Goal: Task Accomplishment & Management: Use online tool/utility

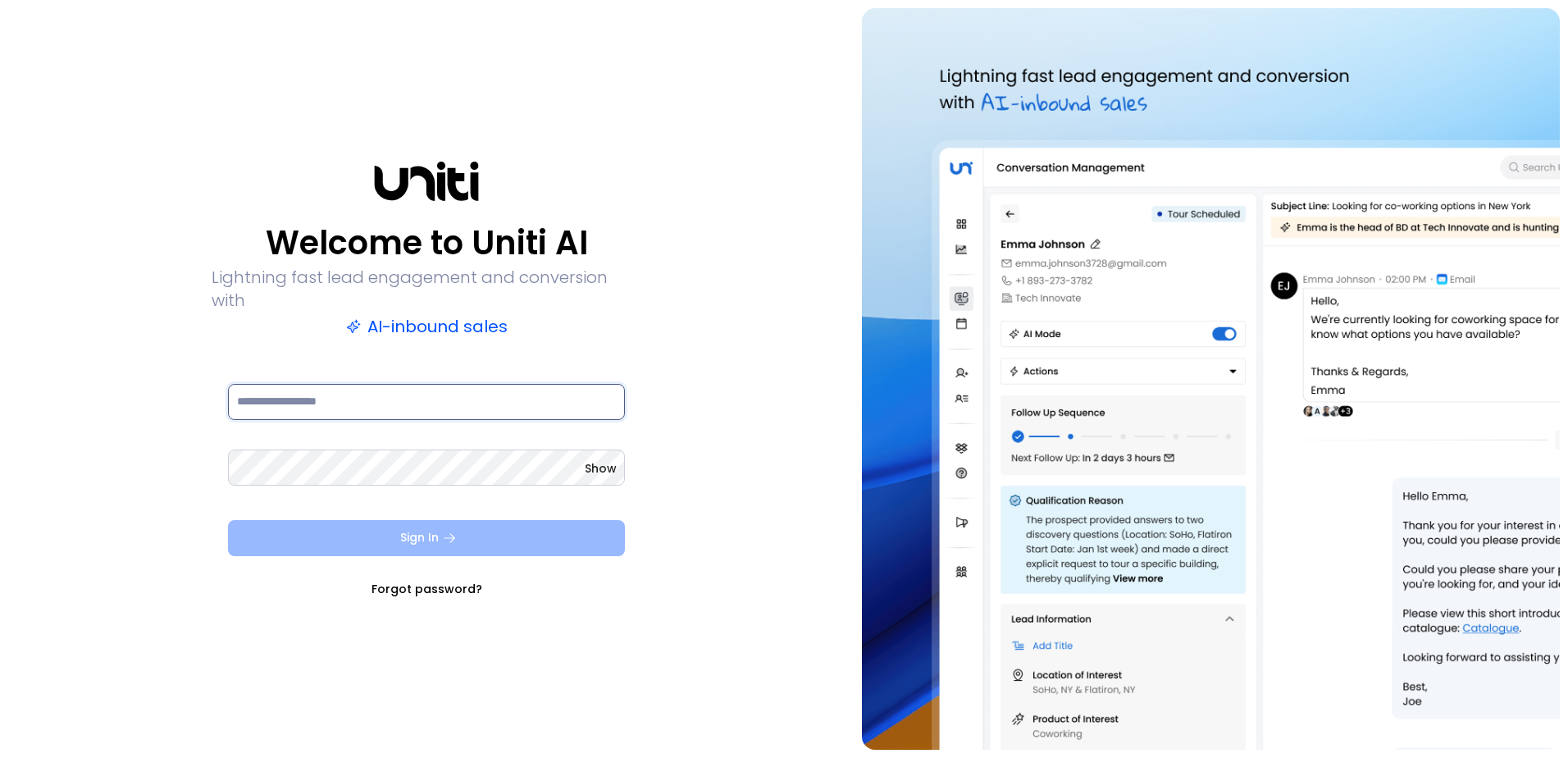
type input "**********"
click at [447, 533] on icon "submit" at bounding box center [449, 538] width 15 height 15
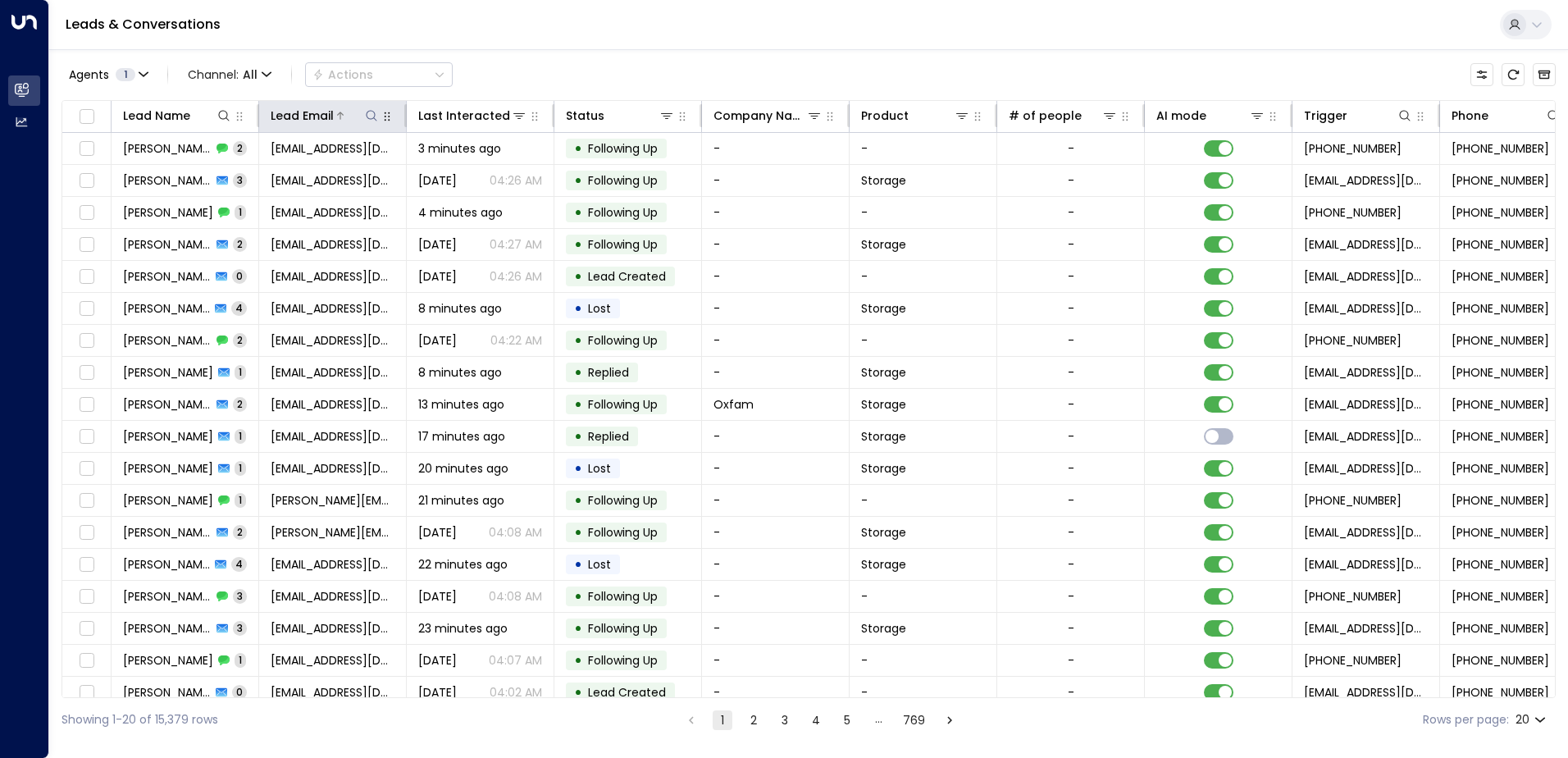
click at [372, 117] on icon at bounding box center [371, 115] width 13 height 13
drag, startPoint x: 355, startPoint y: 172, endPoint x: 341, endPoint y: 162, distance: 17.2
click at [341, 162] on input "text" at bounding box center [371, 175] width 226 height 31
type input "**********"
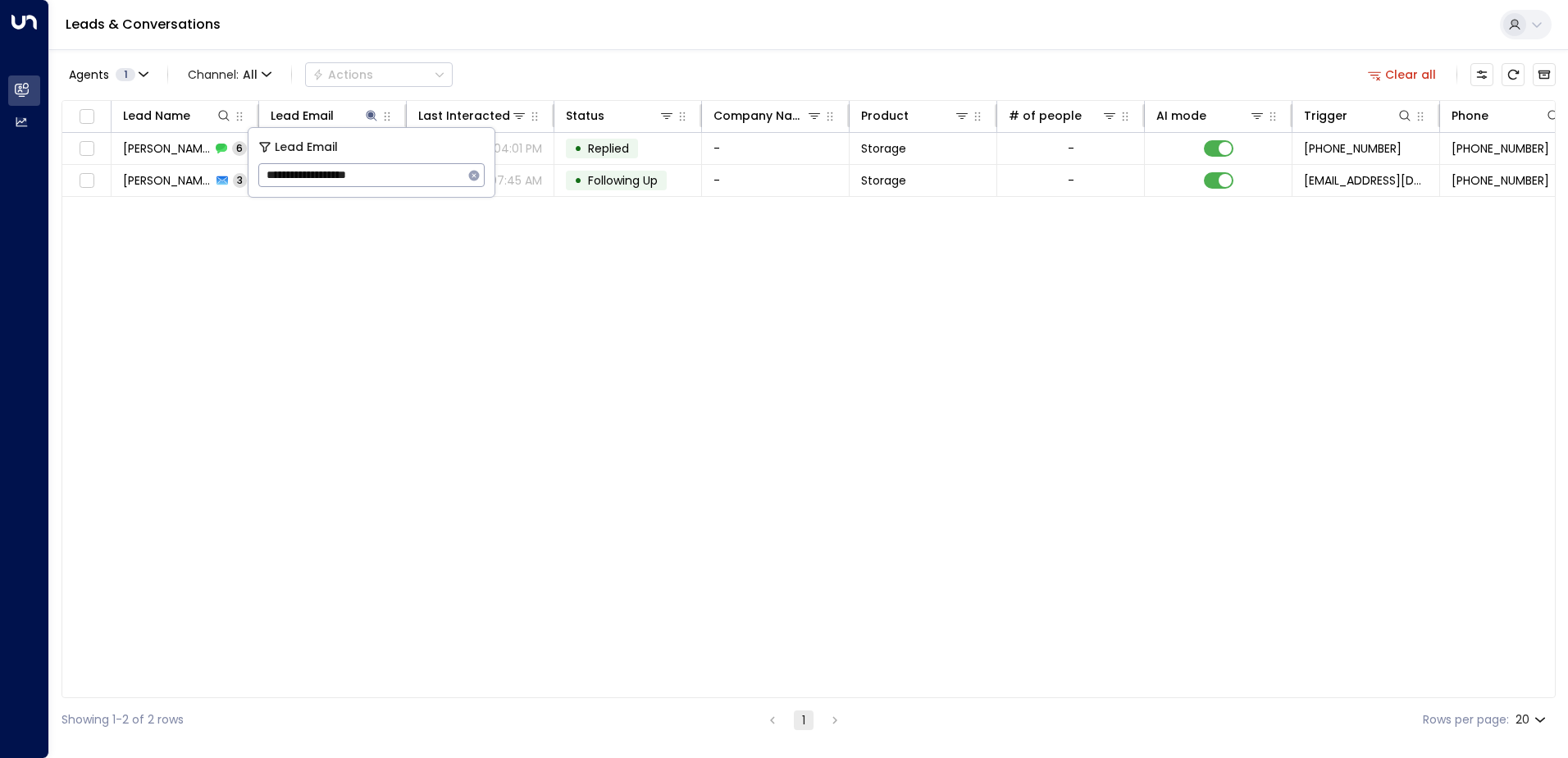
click at [545, 246] on div "Lead Name Lead Email Last Interacted Status Company Name Product # of people AI…" at bounding box center [808, 399] width 1495 height 598
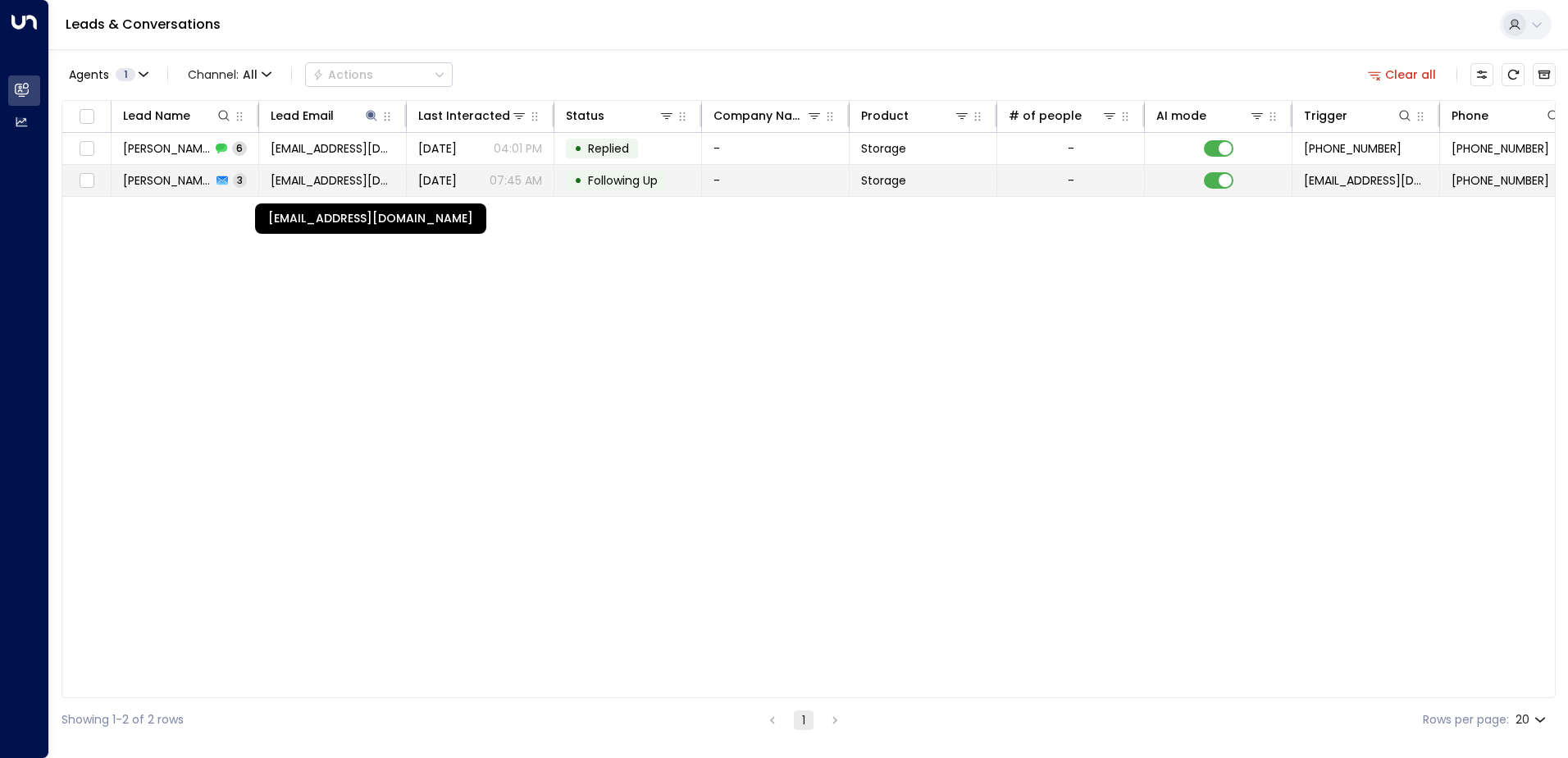
click at [313, 179] on span "[EMAIL_ADDRESS][DOMAIN_NAME]" at bounding box center [332, 181] width 124 height 17
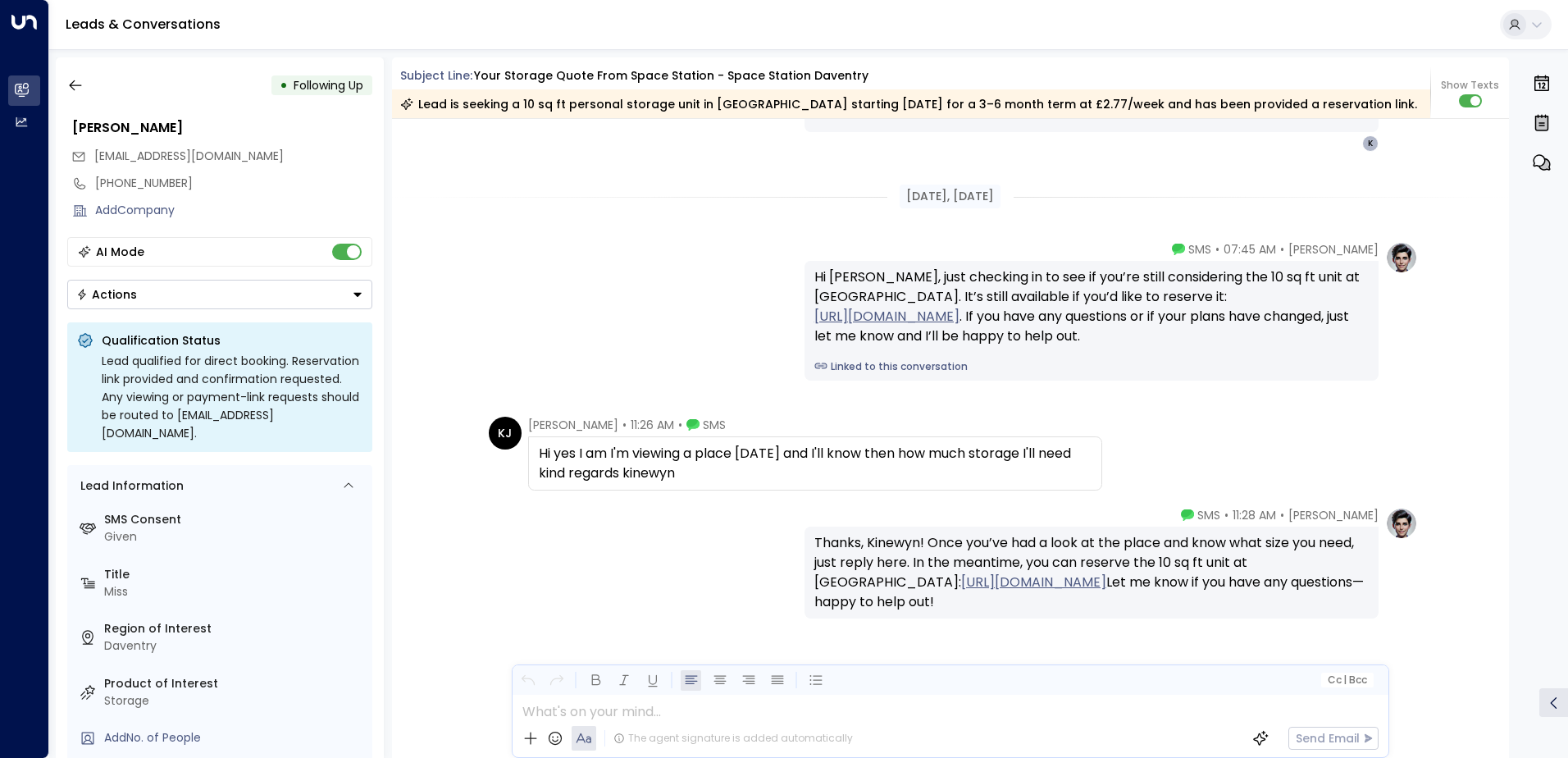
scroll to position [2360, 0]
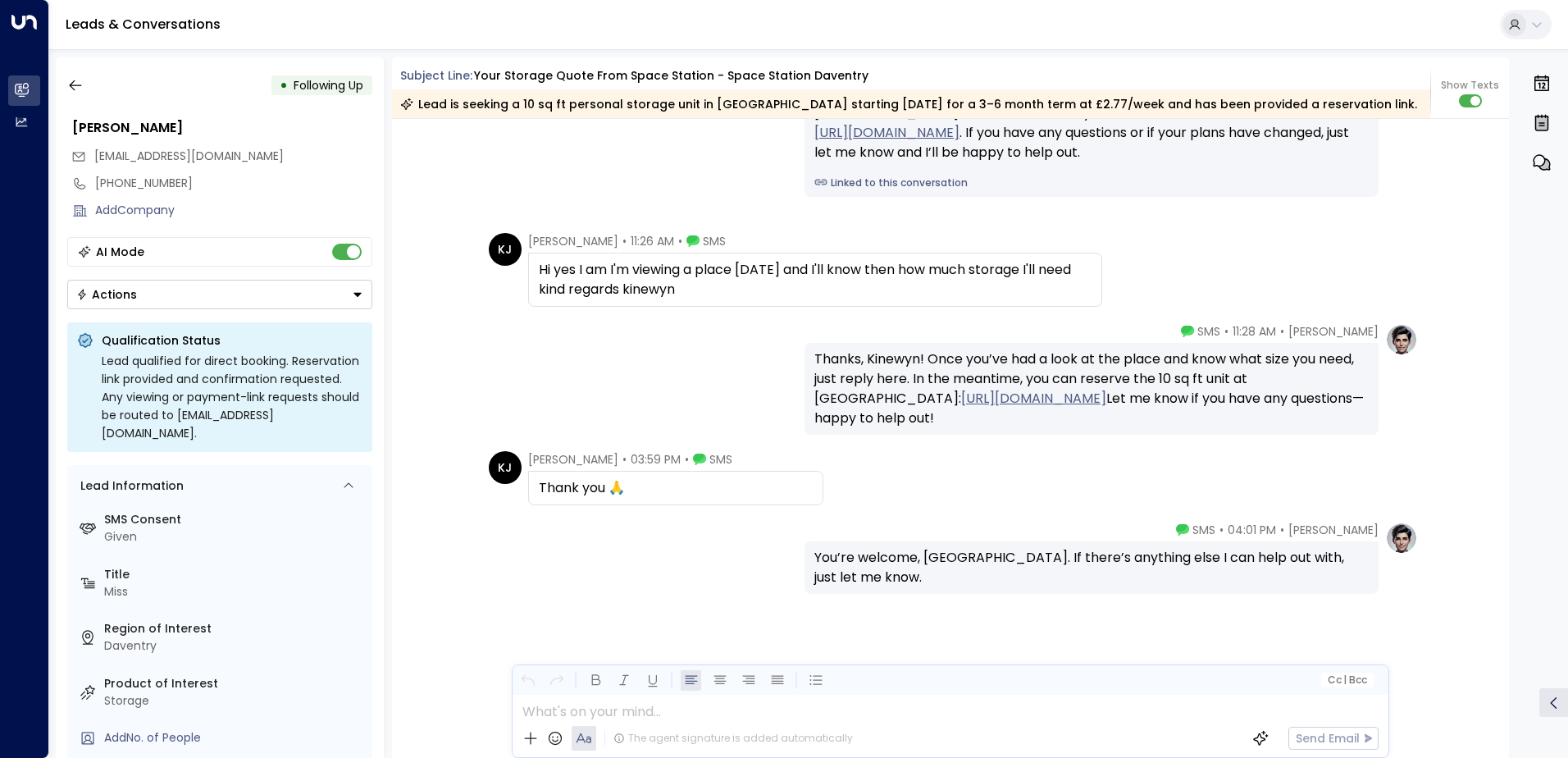
drag, startPoint x: 536, startPoint y: 266, endPoint x: 745, endPoint y: 293, distance: 210.7
click at [745, 293] on div "Hi yes I am I'm viewing a place [DATE] and I'll know then how much storage I'll…" at bounding box center [814, 280] width 552 height 40
copy div "Hi yes I am I'm viewing a place [DATE] and I'll know then how much storage I'll…"
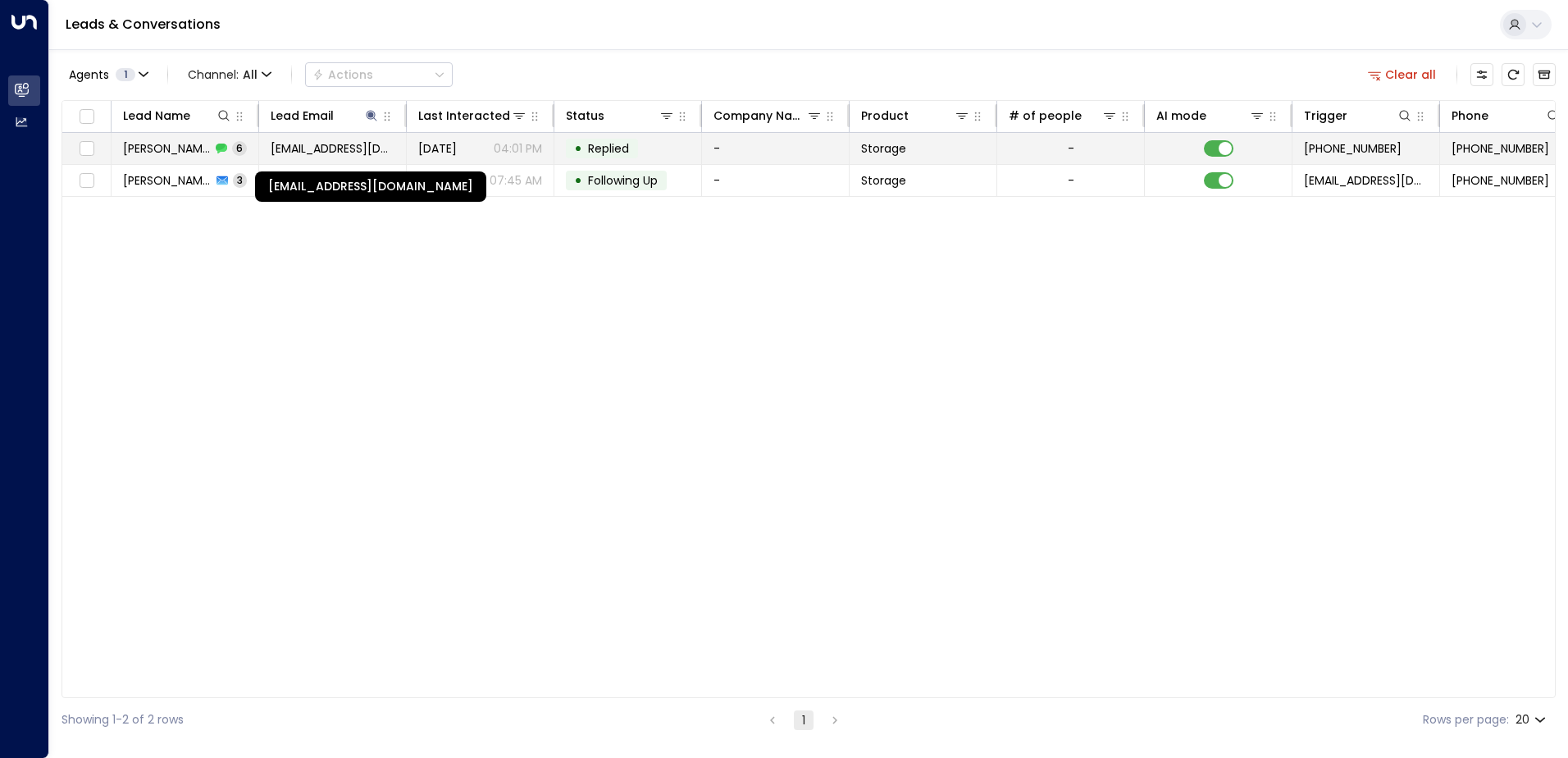
click at [334, 146] on span "[EMAIL_ADDRESS][DOMAIN_NAME]" at bounding box center [332, 148] width 124 height 17
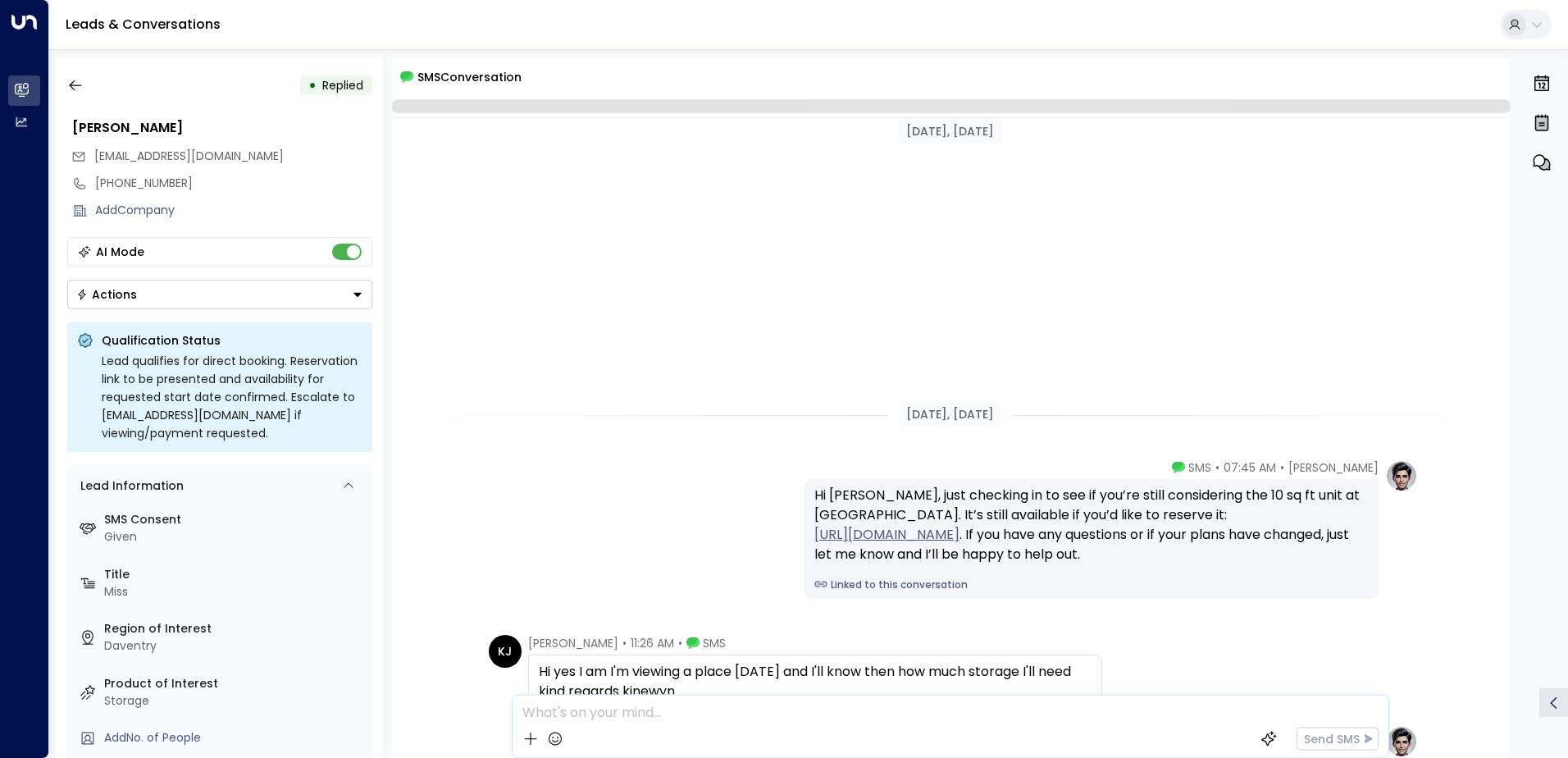
scroll to position [402, 0]
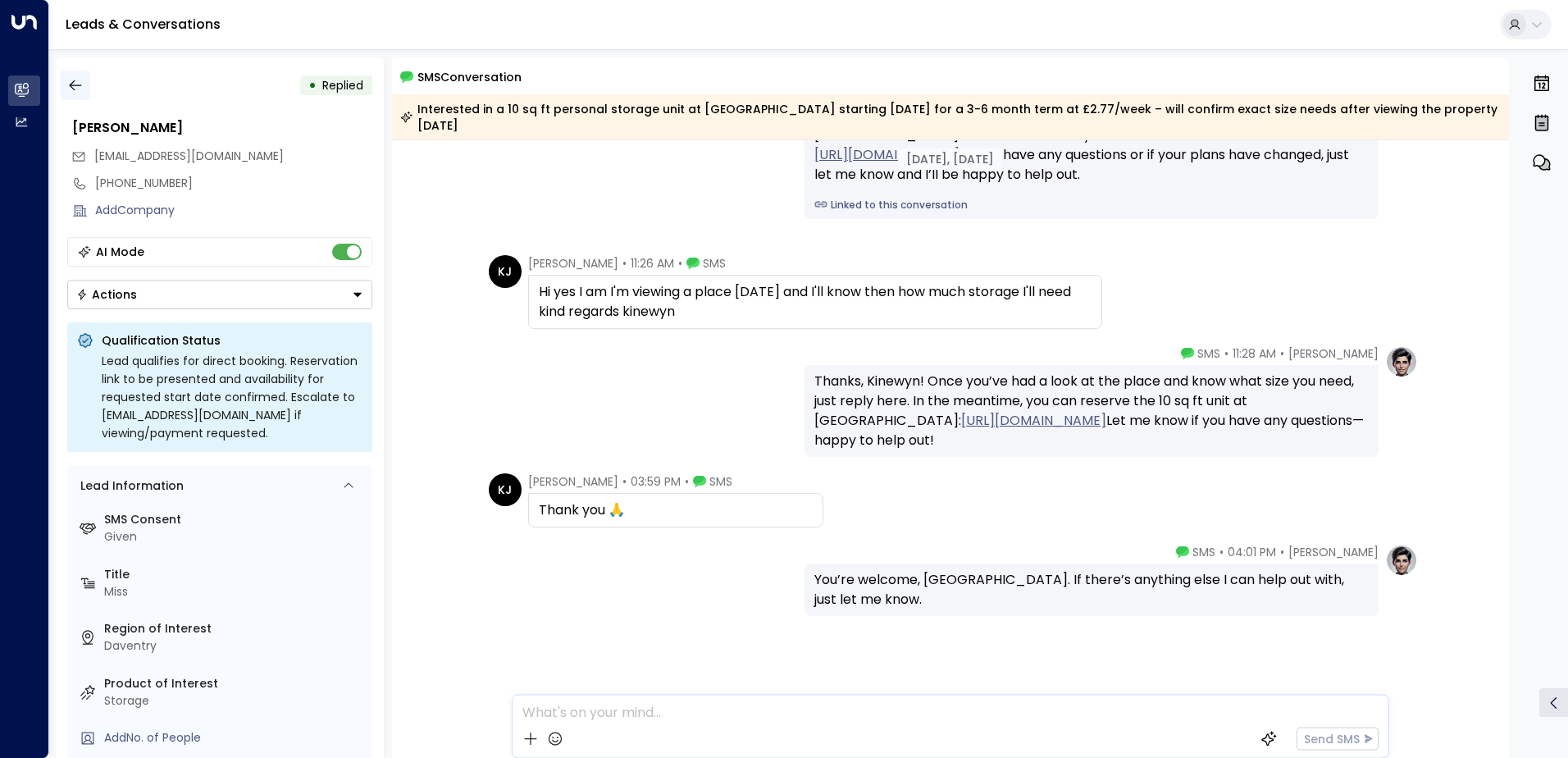
click at [85, 88] on button "button" at bounding box center [75, 85] width 30 height 30
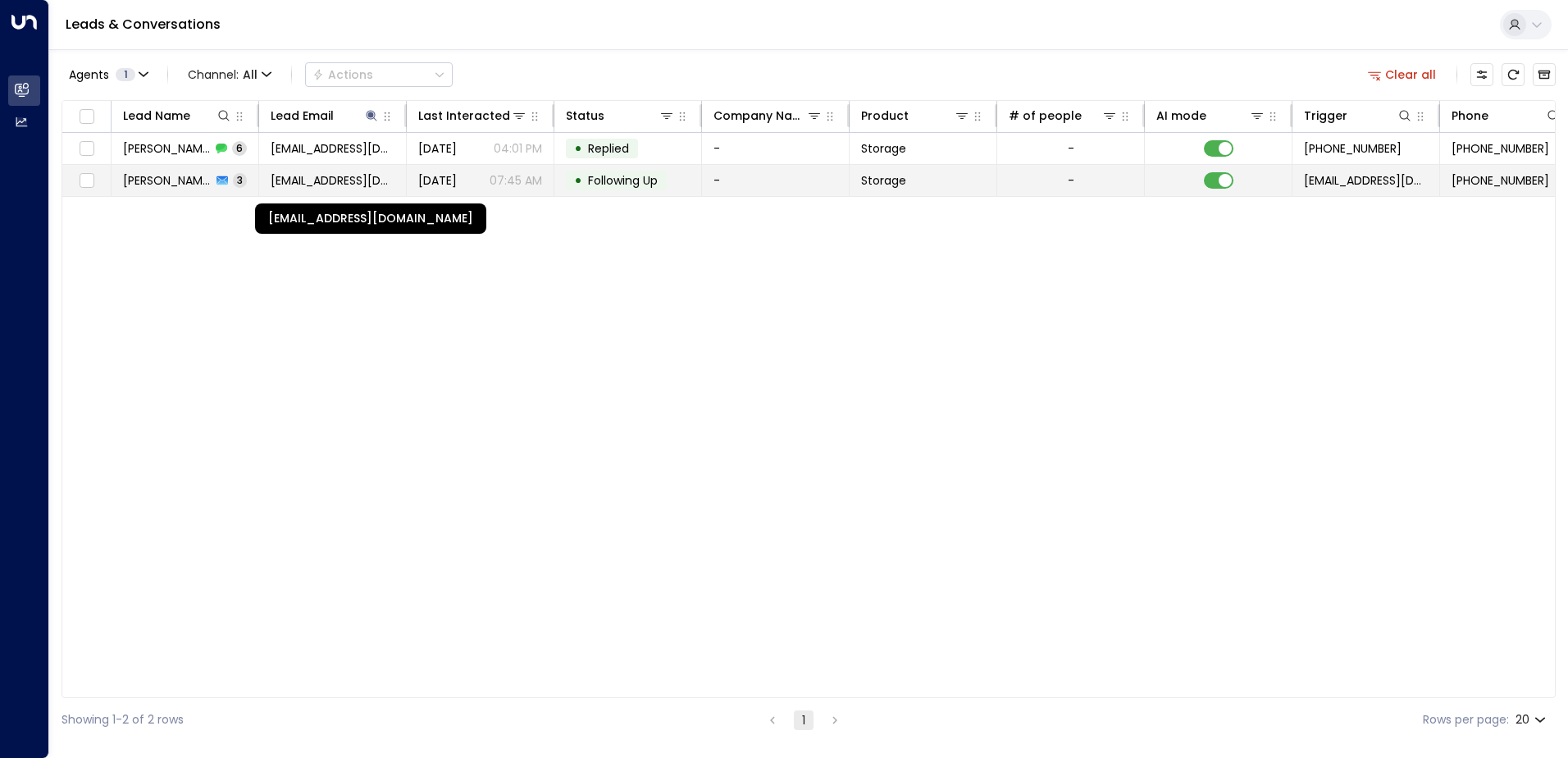
click at [318, 179] on span "[EMAIL_ADDRESS][DOMAIN_NAME]" at bounding box center [332, 181] width 124 height 17
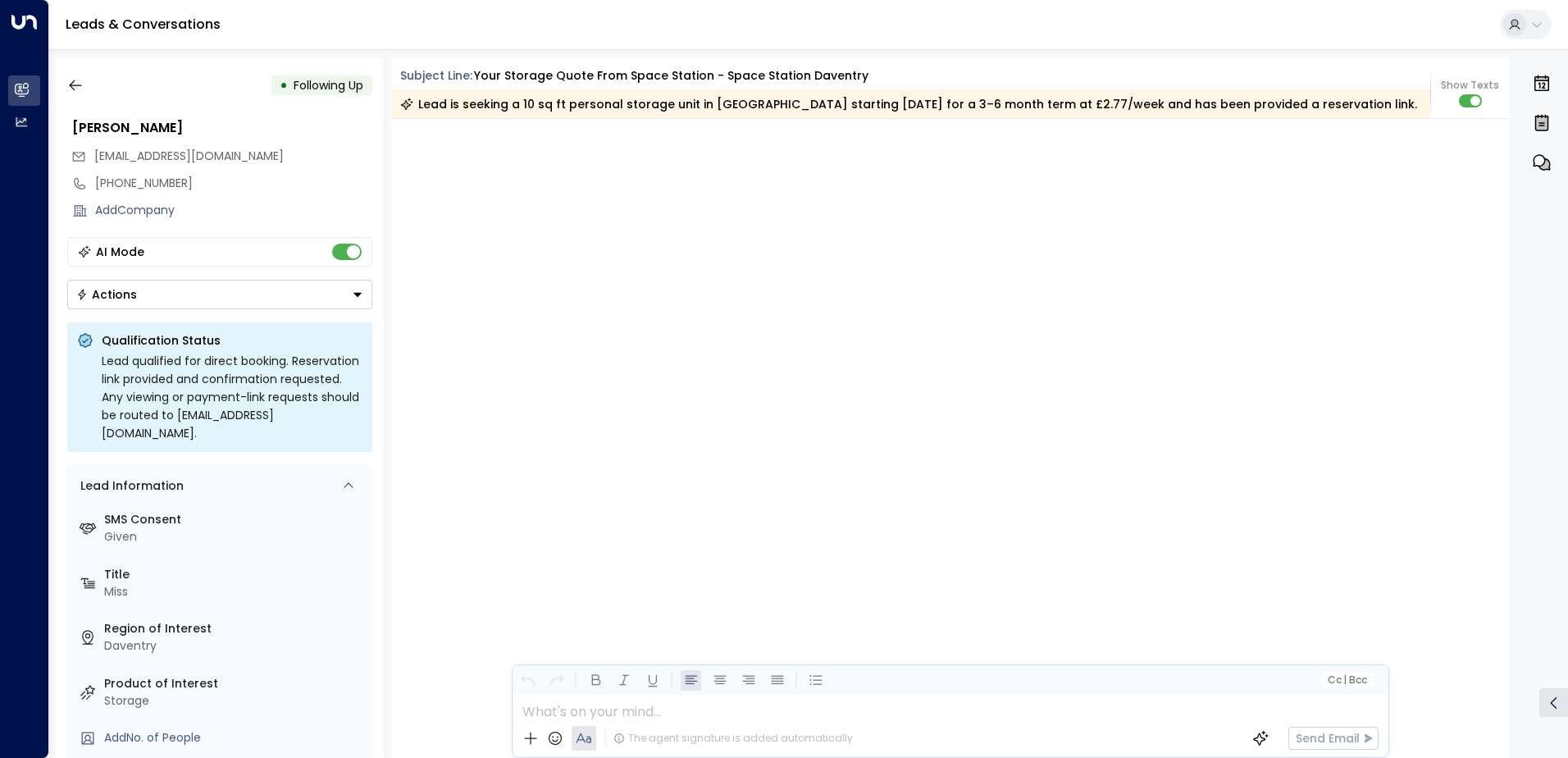
scroll to position [3479, 0]
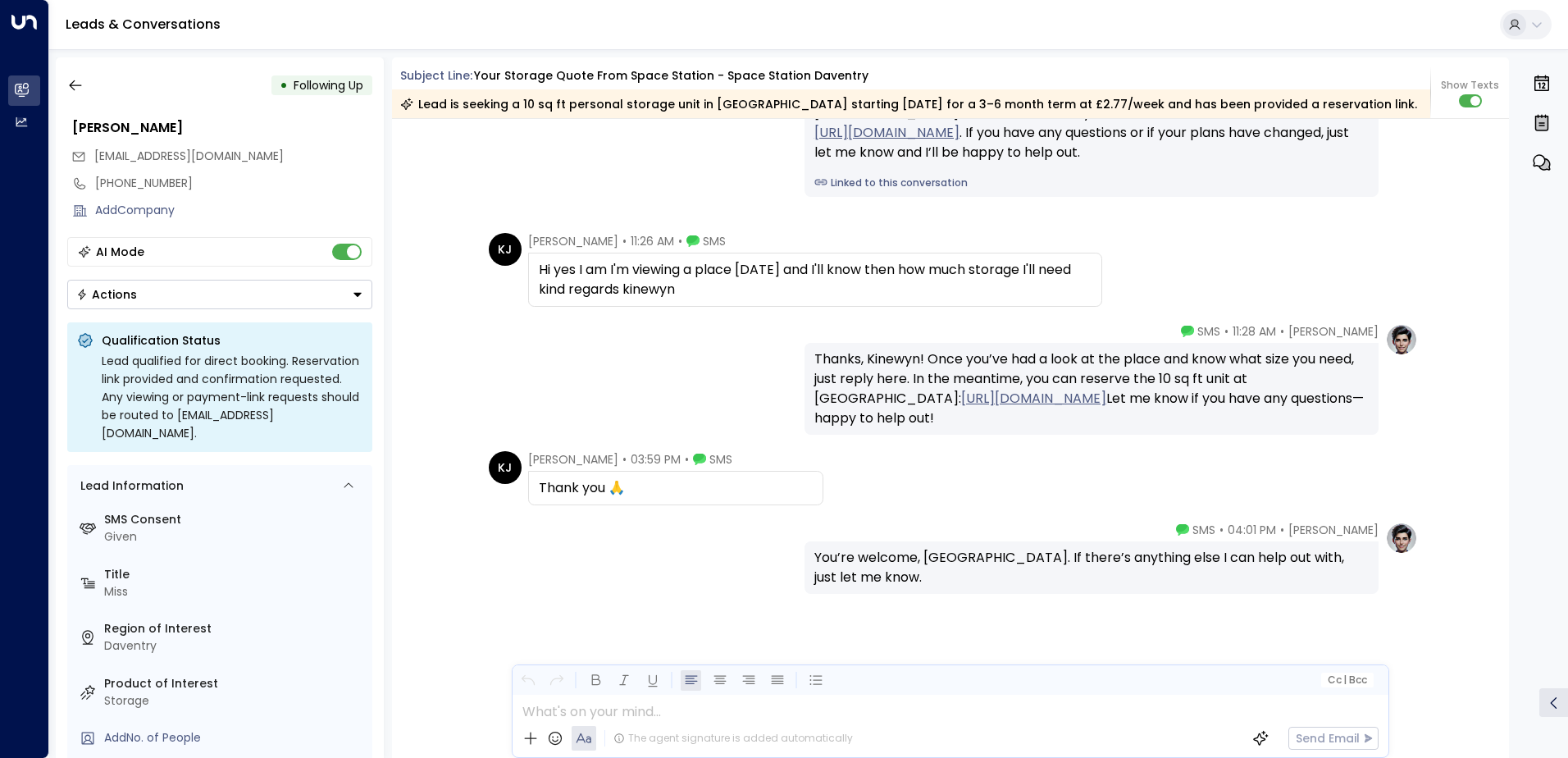
drag, startPoint x: 727, startPoint y: 293, endPoint x: 533, endPoint y: 266, distance: 195.9
click at [533, 266] on div "Hi yes I am I'm viewing a place [DATE] and I'll know then how much storage I'll…" at bounding box center [814, 280] width 574 height 55
copy div "Hi yes I am I'm viewing a place [DATE] and I'll know then how much storage I'll…"
click at [79, 91] on icon "button" at bounding box center [75, 85] width 17 height 17
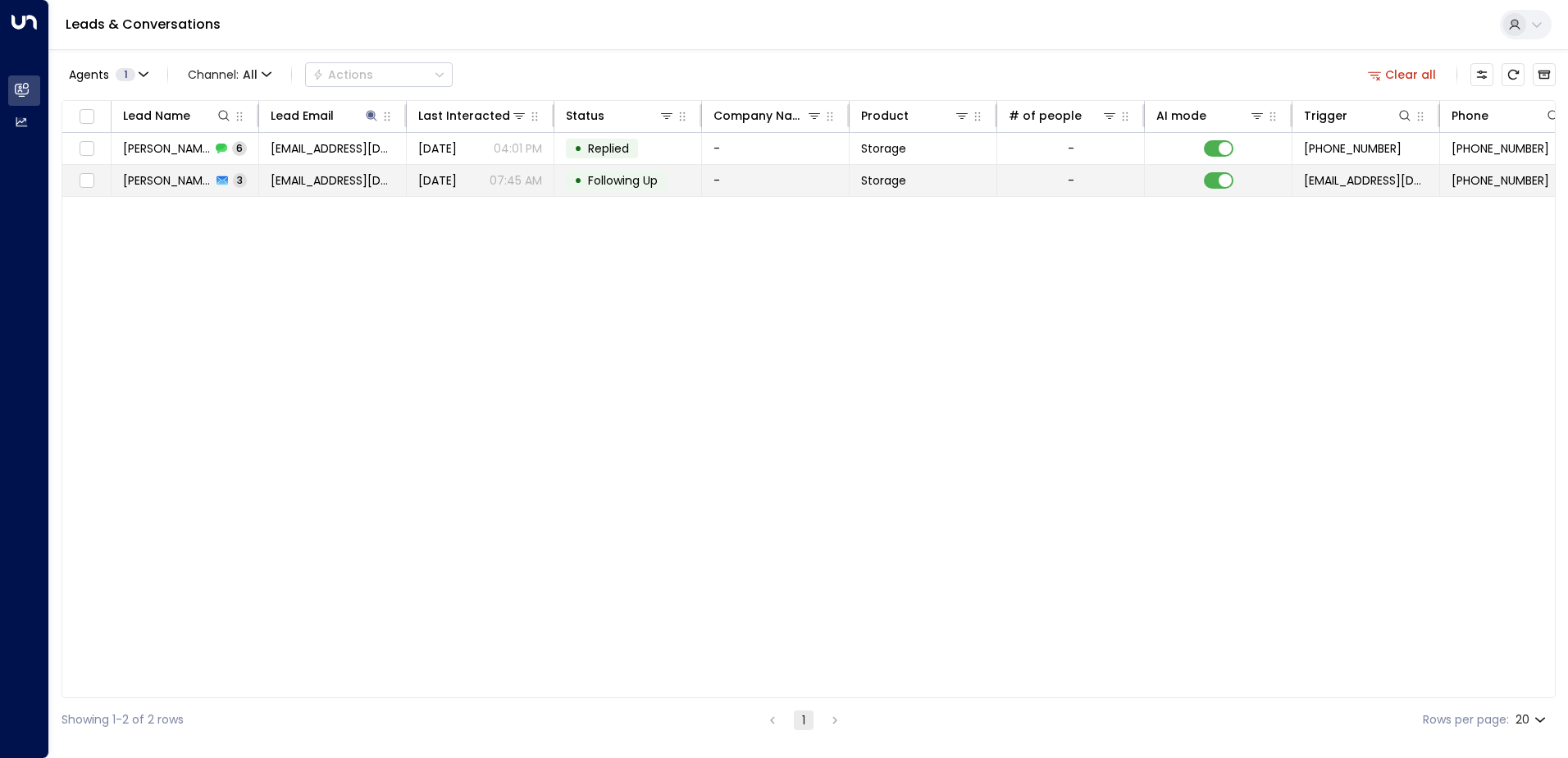
click at [347, 183] on span "[EMAIL_ADDRESS][DOMAIN_NAME]" at bounding box center [332, 181] width 124 height 17
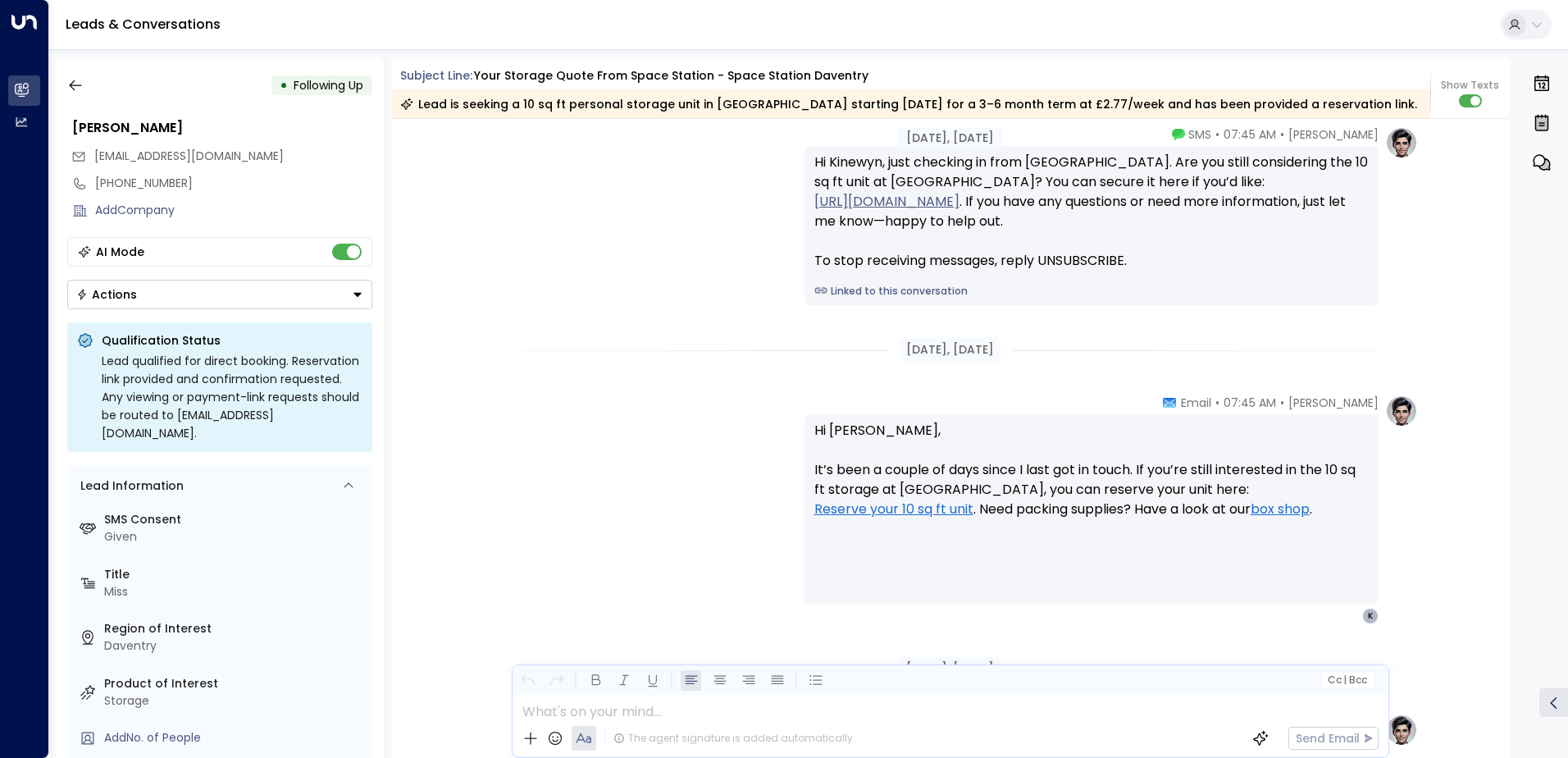
scroll to position [2416, 0]
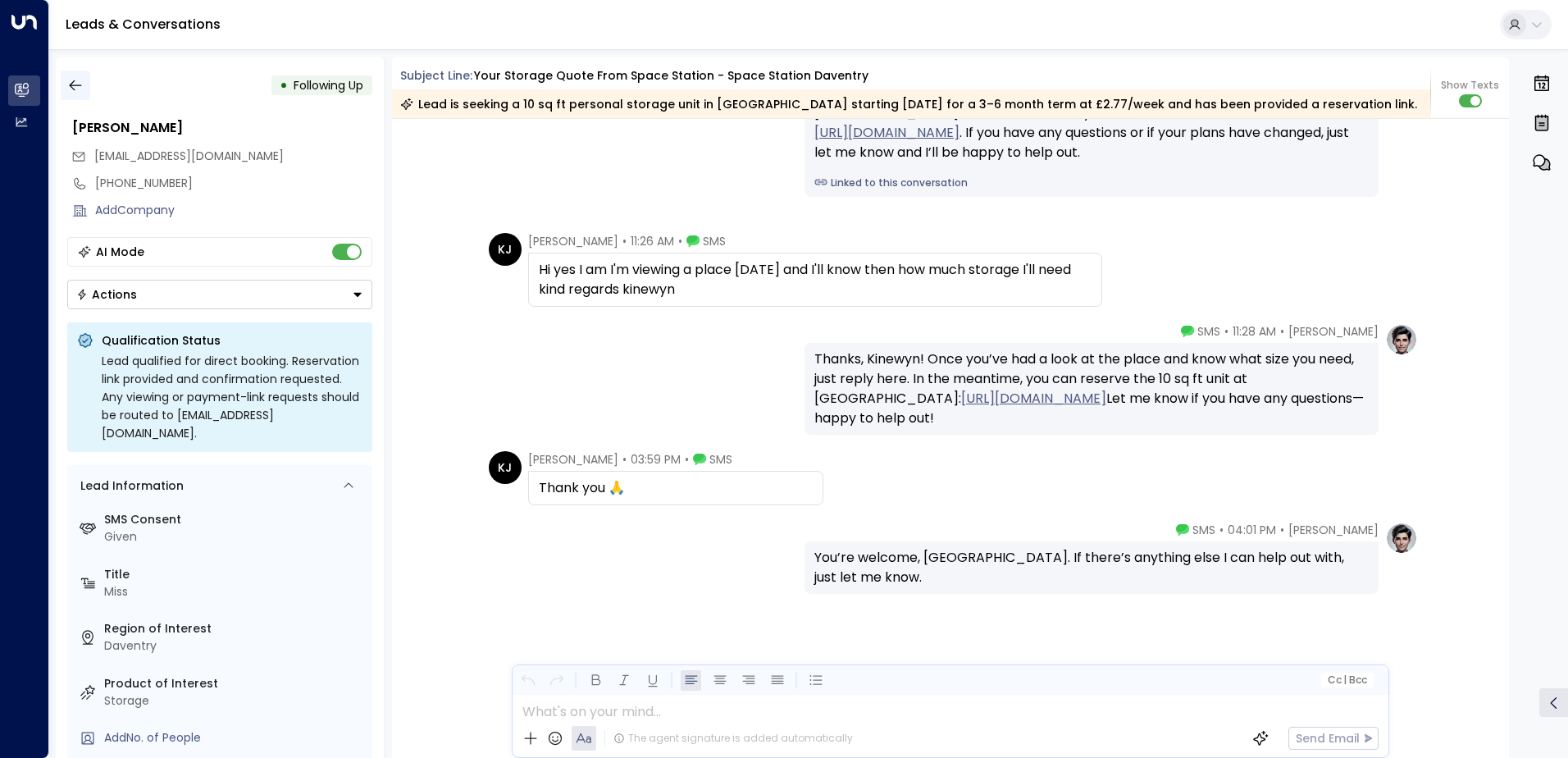
click at [85, 88] on button "button" at bounding box center [75, 85] width 30 height 30
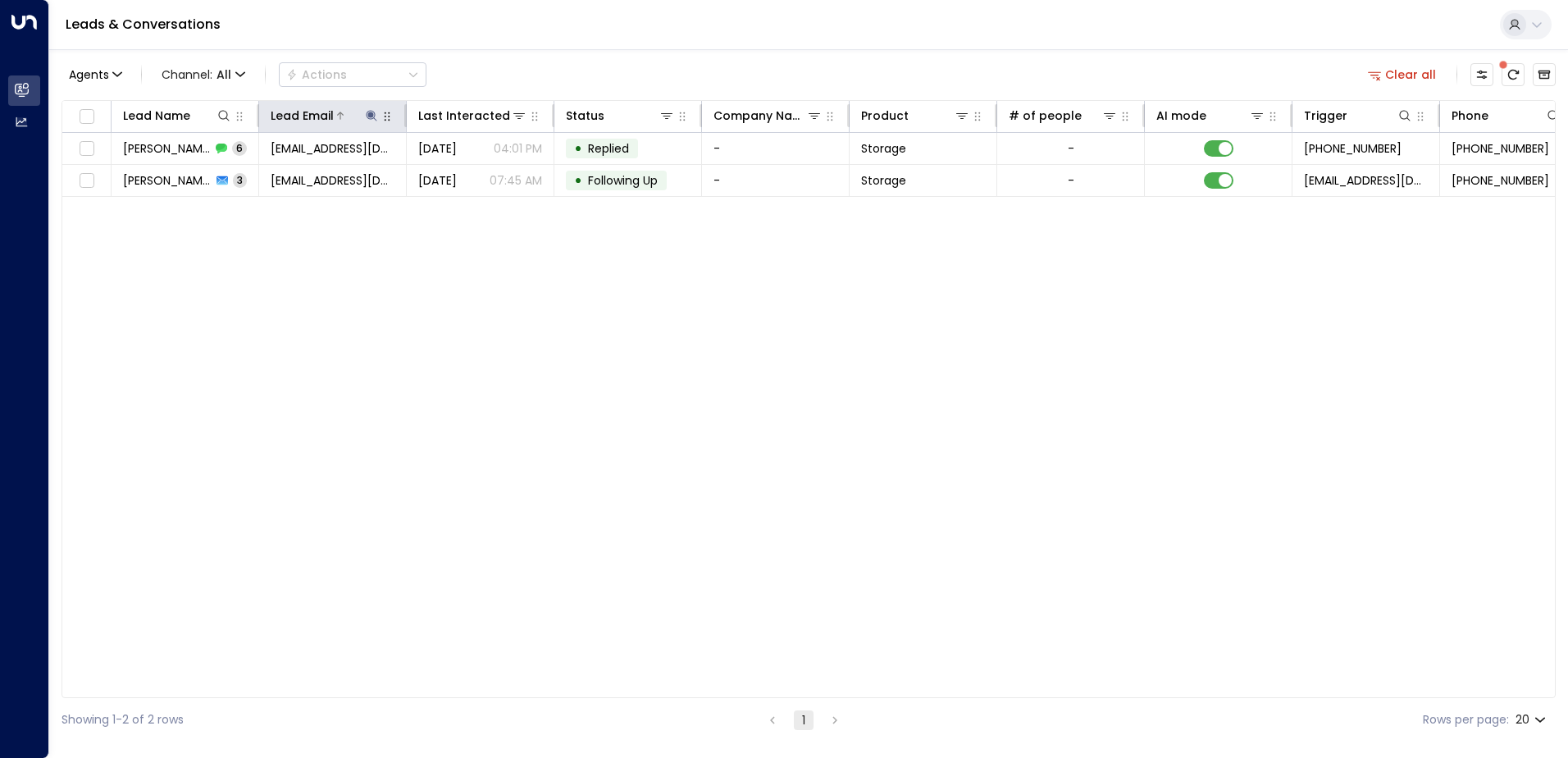
click at [375, 116] on icon at bounding box center [371, 115] width 11 height 11
click at [471, 178] on icon "button" at bounding box center [474, 175] width 11 height 11
click at [507, 80] on div "Agents 1 Channel: All Actions Clear all" at bounding box center [808, 74] width 1495 height 35
